Goal: Communication & Community: Answer question/provide support

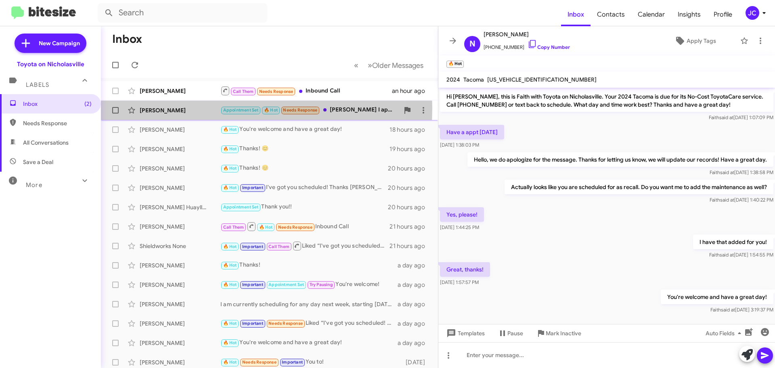
click at [163, 108] on div "[PERSON_NAME]" at bounding box center [180, 110] width 81 height 8
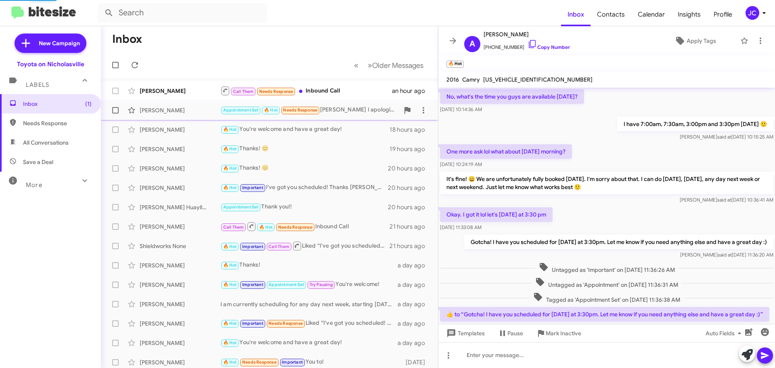
scroll to position [311, 0]
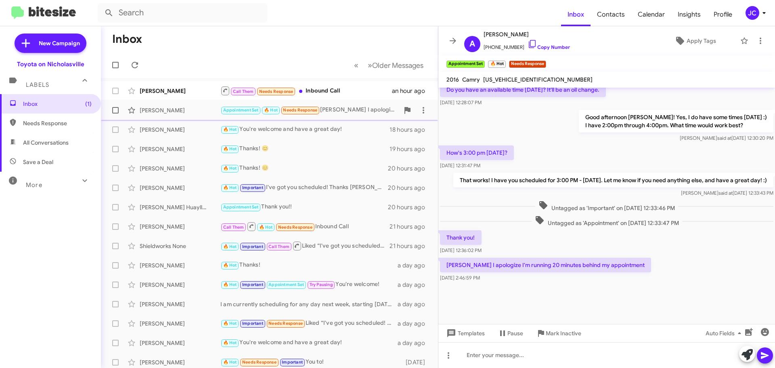
click at [115, 110] on span at bounding box center [115, 110] width 6 height 6
click at [115, 113] on input "checkbox" at bounding box center [115, 113] width 0 height 0
checkbox input "true"
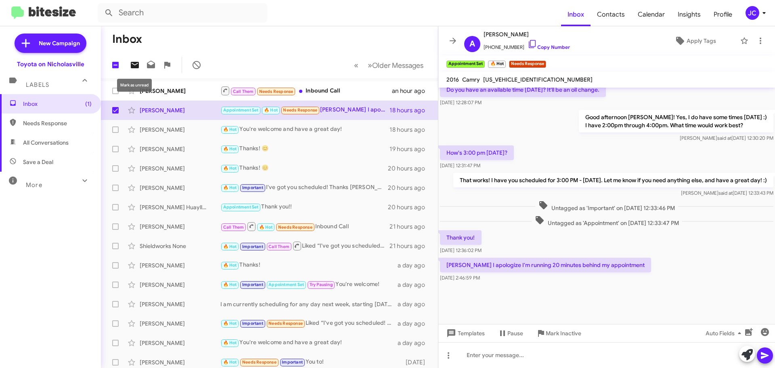
click at [138, 64] on icon at bounding box center [135, 65] width 8 height 6
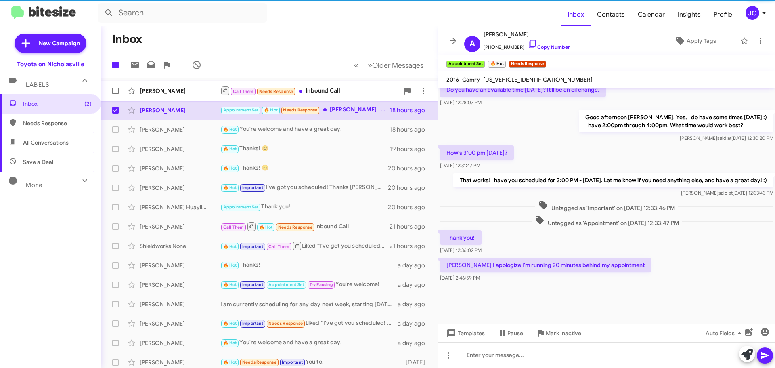
click at [167, 94] on div "[PERSON_NAME]" at bounding box center [180, 91] width 81 height 8
